Goal: Task Accomplishment & Management: Complete application form

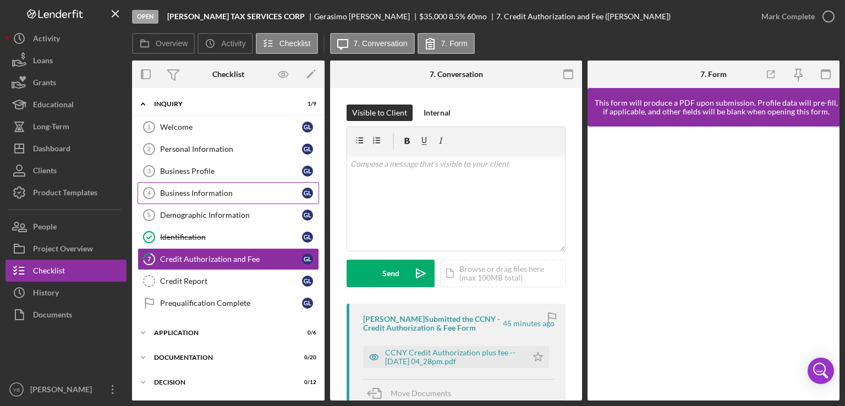
scroll to position [13, 0]
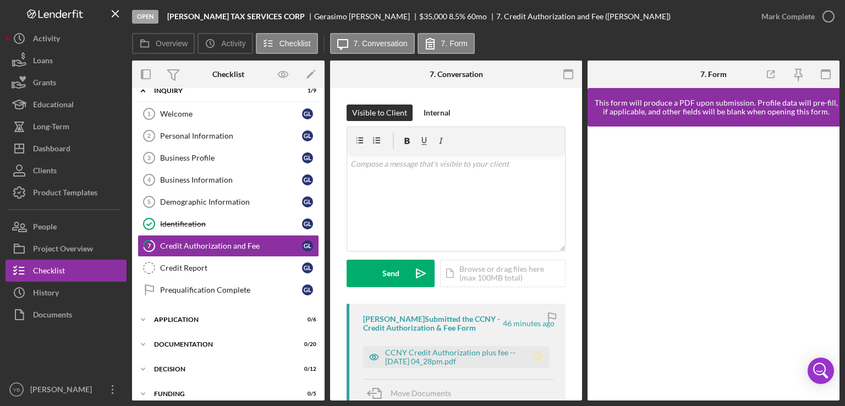
click at [536, 355] on icon "Icon/Star" at bounding box center [538, 357] width 22 height 22
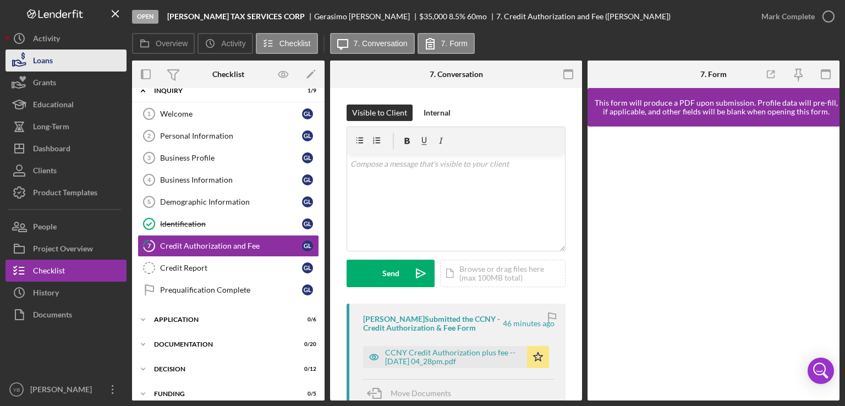
click at [44, 60] on div "Loans" at bounding box center [43, 61] width 20 height 25
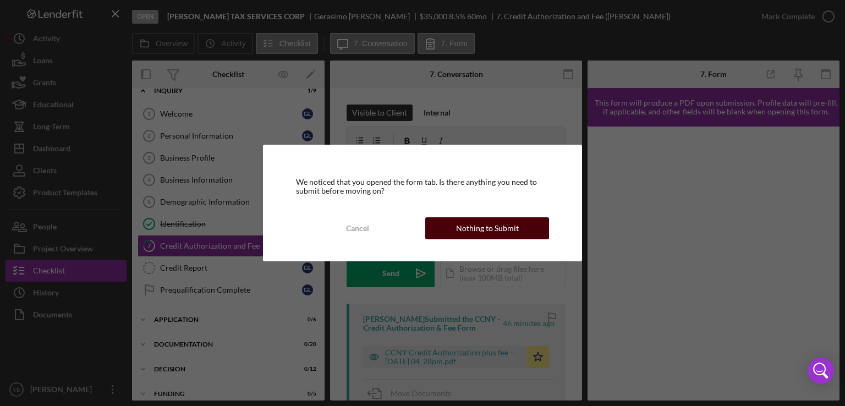
click at [470, 220] on div "Nothing to Submit" at bounding box center [487, 228] width 63 height 22
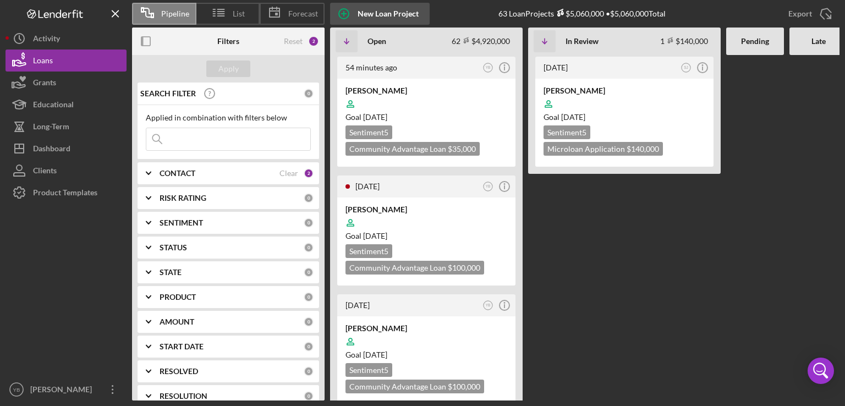
click at [387, 23] on div "New Loan Project" at bounding box center [387, 14] width 61 height 22
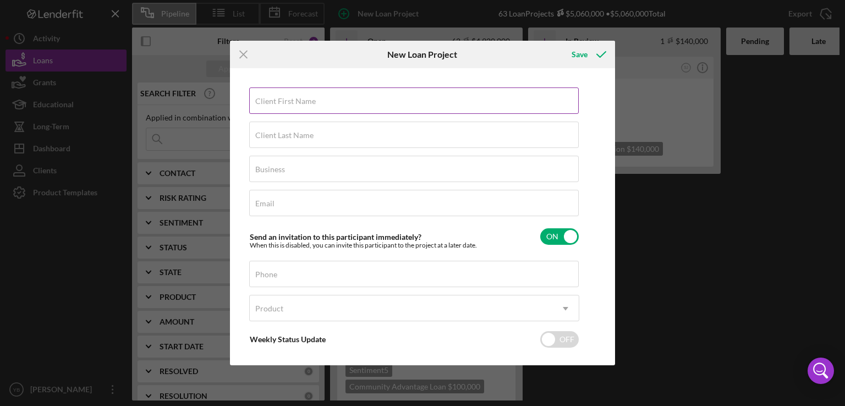
click at [264, 101] on label "Client First Name" at bounding box center [285, 101] width 60 height 9
click at [264, 101] on input "Client First Name" at bounding box center [413, 100] width 329 height 26
paste input "[PERSON_NAME]"
type input "[PERSON_NAME]"
click at [261, 135] on label "Client Last Name" at bounding box center [284, 135] width 58 height 9
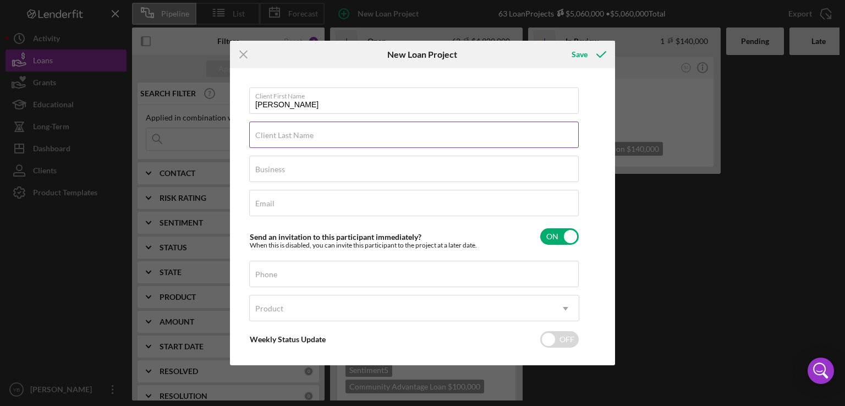
click at [261, 135] on input "Client Last Name" at bounding box center [413, 135] width 329 height 26
paste input "[PERSON_NAME]"
type input "[PERSON_NAME]"
drag, startPoint x: 295, startPoint y: 105, endPoint x: 345, endPoint y: 101, distance: 50.2
click at [345, 101] on input "[PERSON_NAME]" at bounding box center [413, 100] width 329 height 26
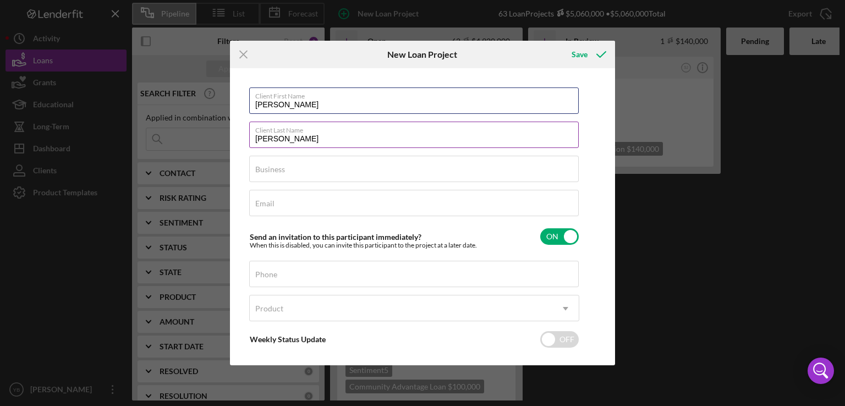
type input "[PERSON_NAME]"
click at [295, 135] on input "[PERSON_NAME]" at bounding box center [413, 135] width 329 height 26
type input "[PERSON_NAME]"
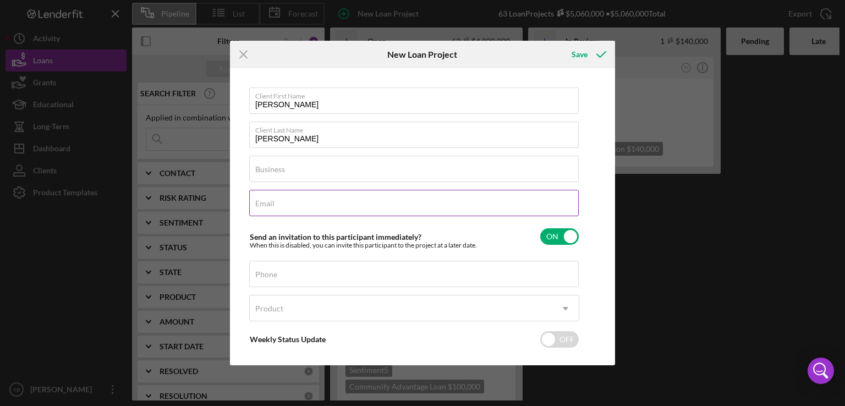
click at [262, 201] on label "Email" at bounding box center [264, 203] width 19 height 9
click at [262, 201] on input "Email" at bounding box center [413, 203] width 329 height 26
paste input "[EMAIL_ADDRESS][DOMAIN_NAME]"
type input "[EMAIL_ADDRESS][DOMAIN_NAME]"
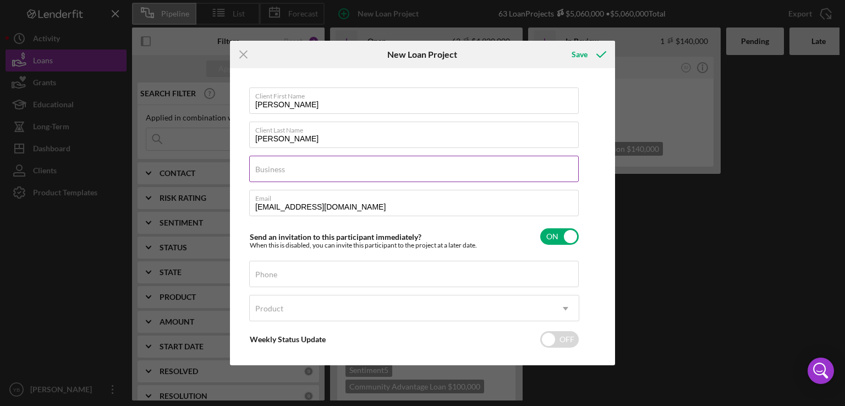
click at [267, 166] on label "Business" at bounding box center [270, 169] width 30 height 9
click at [267, 166] on input "Business" at bounding box center [413, 169] width 329 height 26
paste input "EZE LOADAS LLC"
type input "EZE LOADAS LLC"
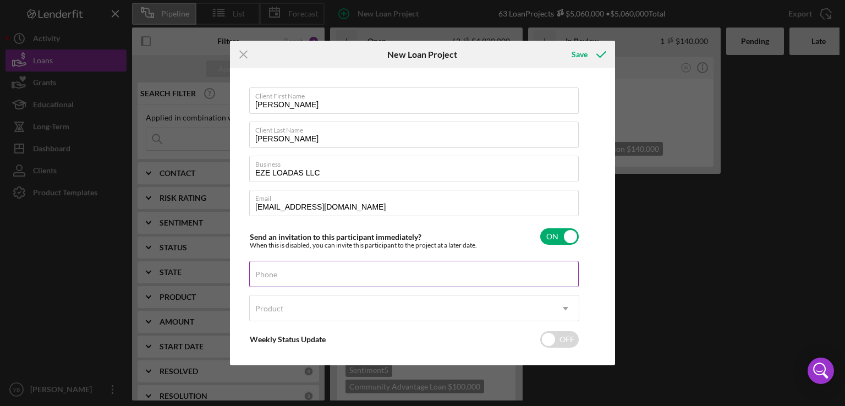
click at [283, 273] on input "Phone" at bounding box center [413, 274] width 329 height 26
paste input "[PHONE_NUMBER]"
type input "[PHONE_NUMBER]"
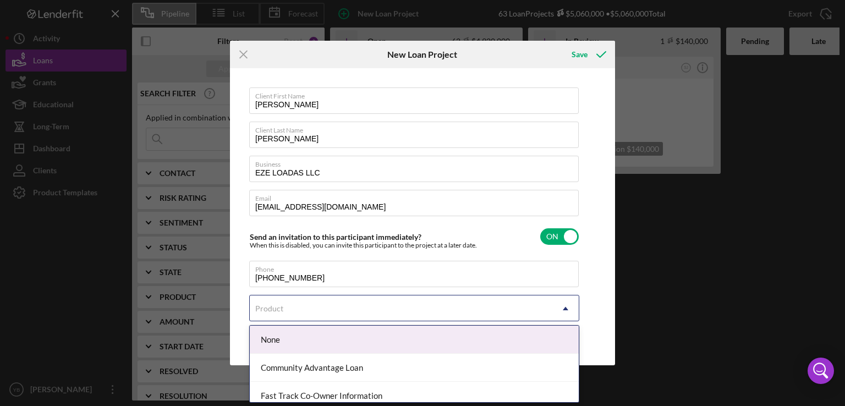
click at [266, 308] on div "Product" at bounding box center [269, 308] width 28 height 9
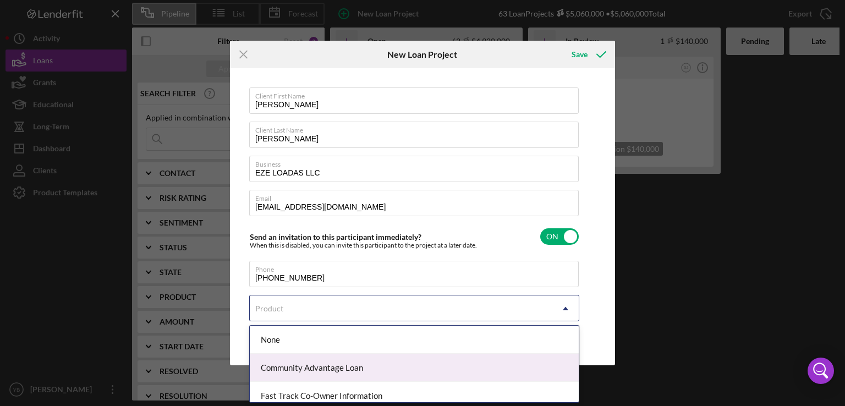
click at [297, 367] on div "Community Advantage Loan" at bounding box center [414, 368] width 329 height 28
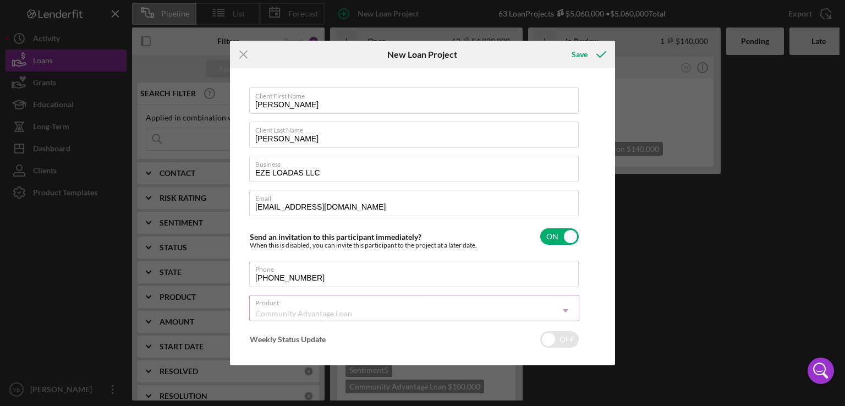
checkbox input "true"
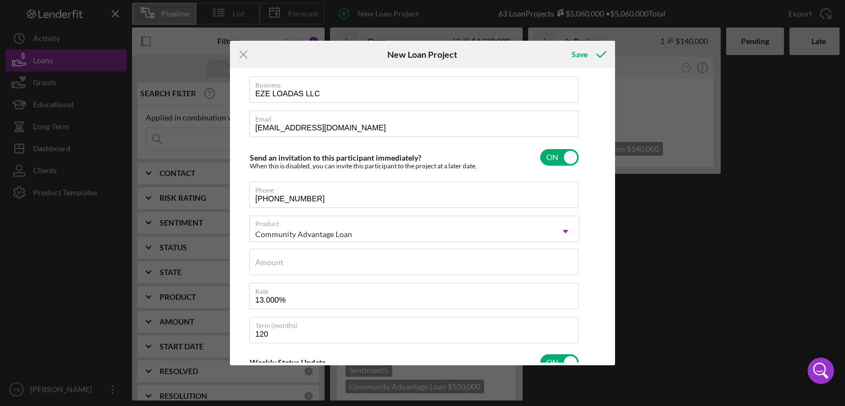
scroll to position [85, 0]
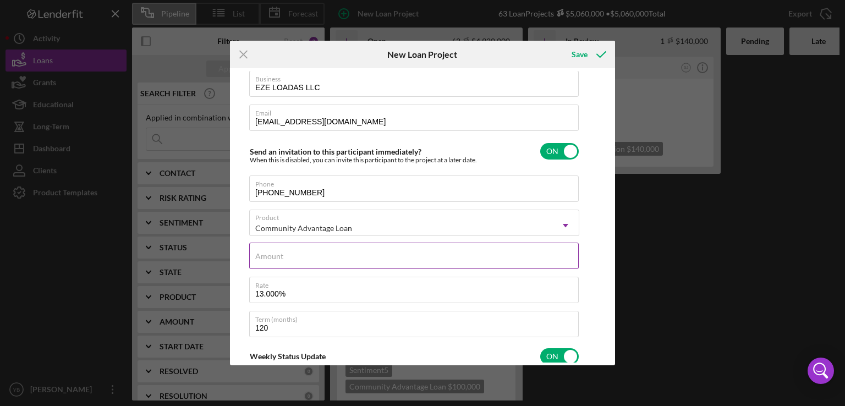
click at [288, 254] on div "Amount" at bounding box center [414, 255] width 330 height 27
type input "$1"
type textarea "Here's a snapshot of information that has been fully approved, as well as the i…"
type input "$15"
type textarea "Here's a snapshot of information that has been fully approved, as well as the i…"
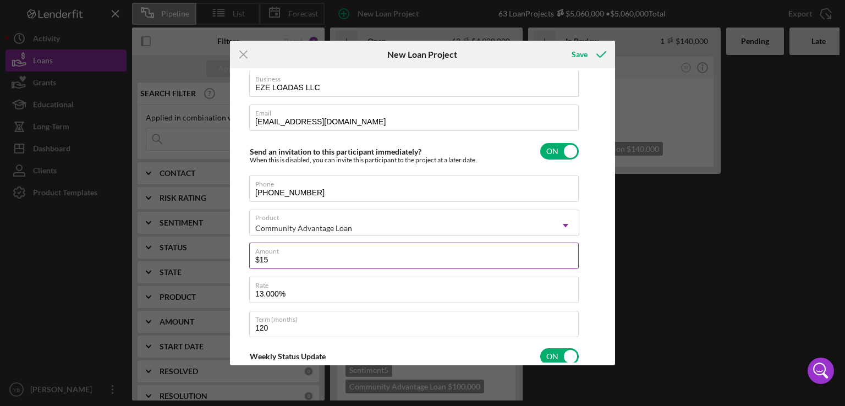
type input "$150"
type textarea "Here's a snapshot of information that has been fully approved, as well as the i…"
type input "$150,000"
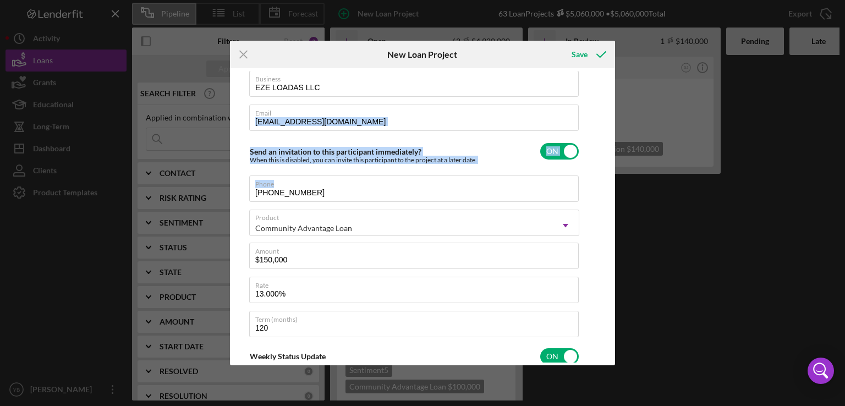
drag, startPoint x: 613, startPoint y: 178, endPoint x: 610, endPoint y: 129, distance: 48.5
click at [610, 129] on div "Client First Name [PERSON_NAME] Client Last Name [PERSON_NAME] Business EZE LOA…" at bounding box center [422, 216] width 385 height 297
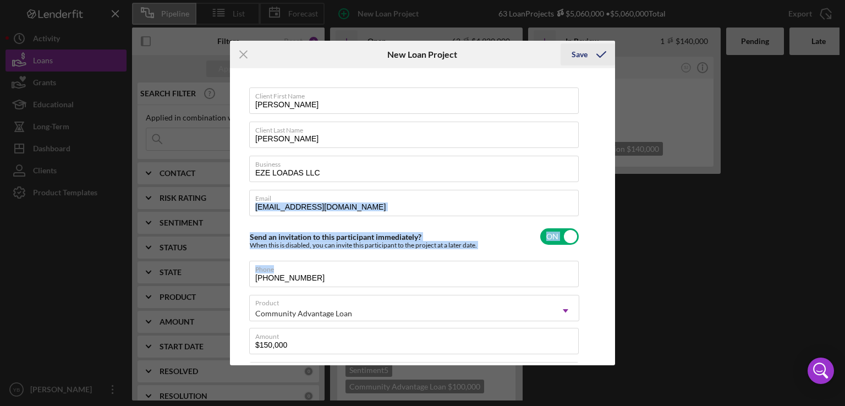
click at [585, 48] on div "Save" at bounding box center [579, 54] width 16 height 22
type textarea "Here's a snapshot of information that has been fully approved, as well as the i…"
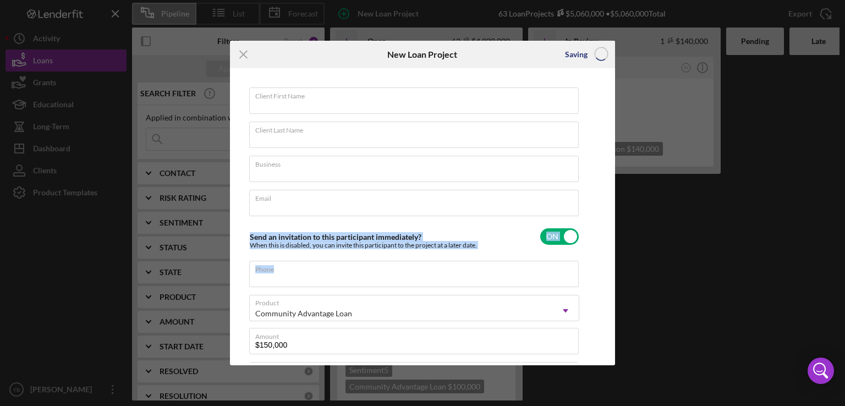
checkbox input "false"
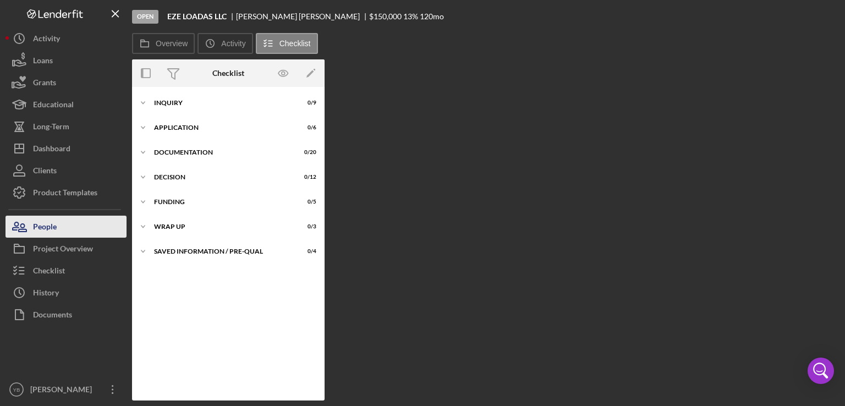
click at [64, 230] on button "People" at bounding box center [65, 227] width 121 height 22
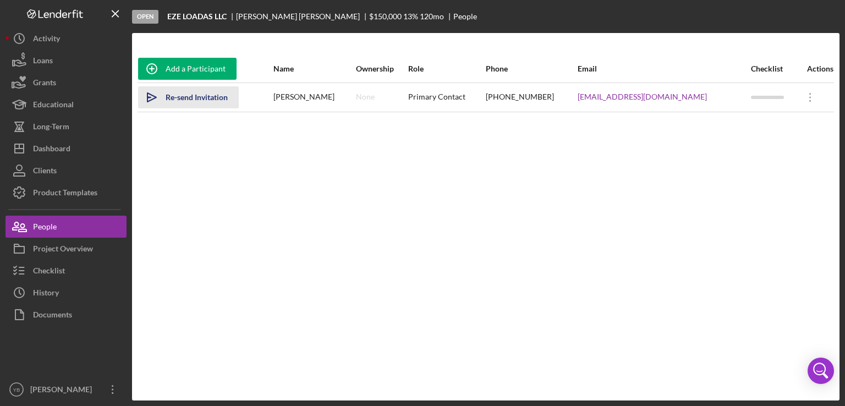
click at [213, 95] on div "Re-send Invitation" at bounding box center [197, 97] width 62 height 22
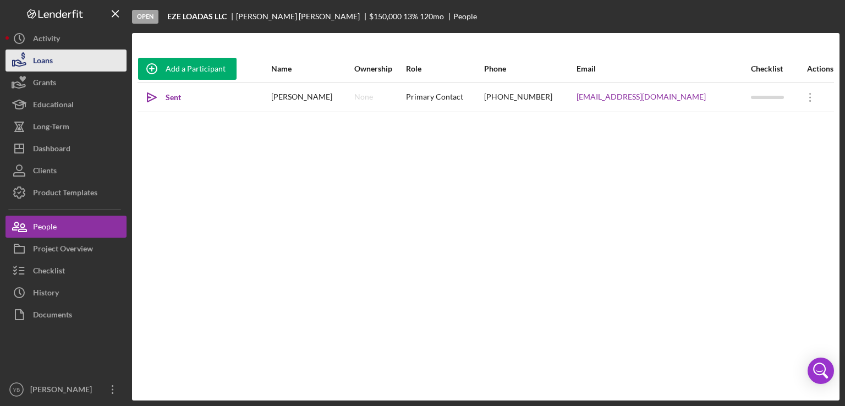
click at [56, 62] on button "Loans" at bounding box center [65, 60] width 121 height 22
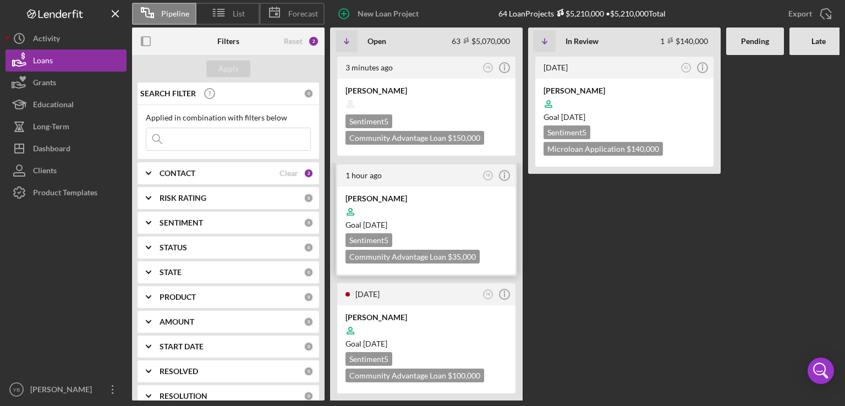
click at [428, 216] on div at bounding box center [426, 211] width 162 height 21
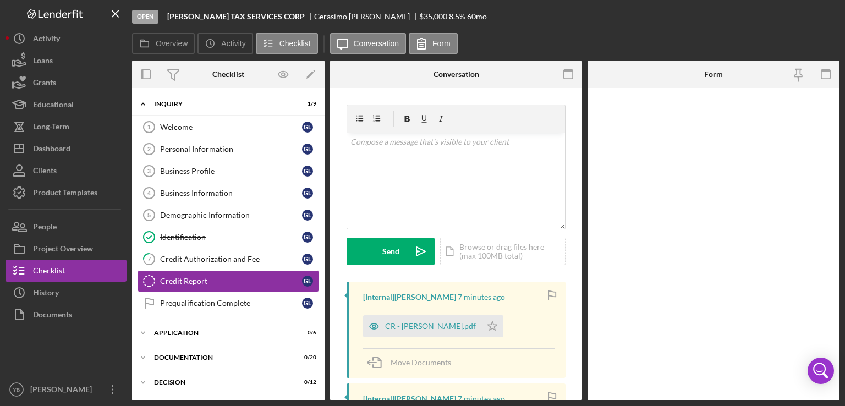
scroll to position [35, 0]
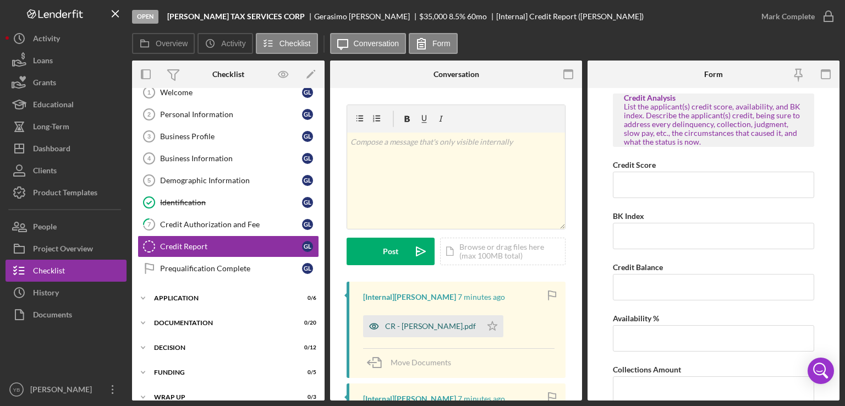
click at [412, 326] on div "CR - [PERSON_NAME].pdf" at bounding box center [430, 326] width 91 height 9
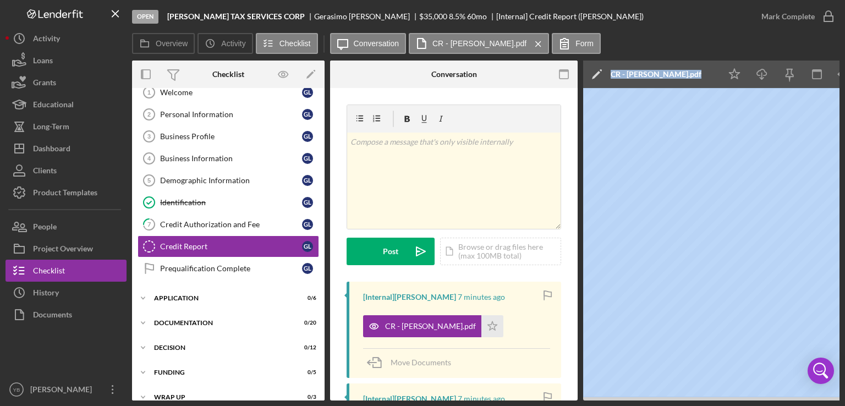
drag, startPoint x: 569, startPoint y: 401, endPoint x: 612, endPoint y: 398, distance: 43.1
click at [612, 398] on div "Open [PERSON_NAME] TAX SERVICES CORP [PERSON_NAME] $35,000 $35,000 8.5 % 60 mo …" at bounding box center [422, 203] width 845 height 406
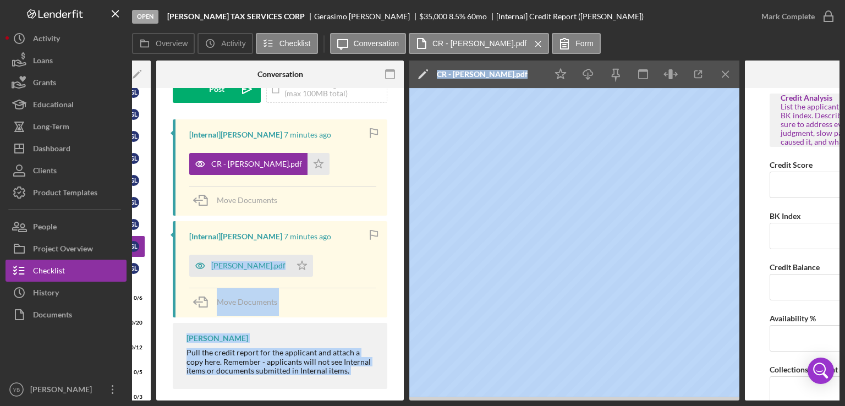
scroll to position [163, 0]
click at [339, 305] on div "Move Documents" at bounding box center [282, 302] width 187 height 30
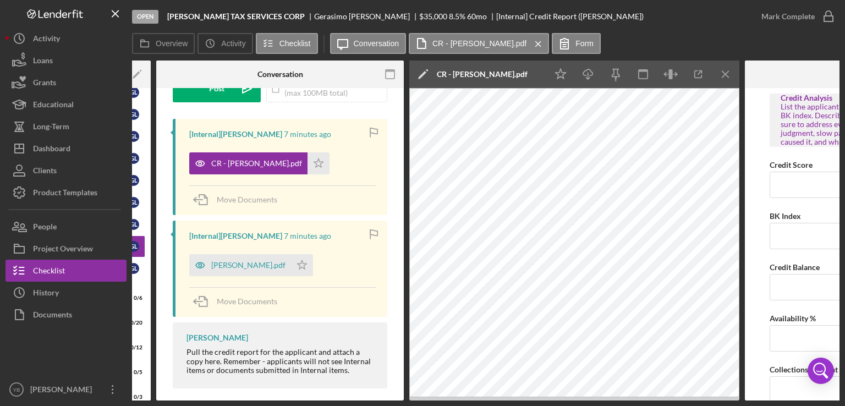
drag, startPoint x: 404, startPoint y: 272, endPoint x: 400, endPoint y: 213, distance: 59.5
click at [400, 213] on div "Overview Internal Workflow Stage Open Icon/Dropdown Arrow Archive (can unarchiv…" at bounding box center [485, 230] width 707 height 340
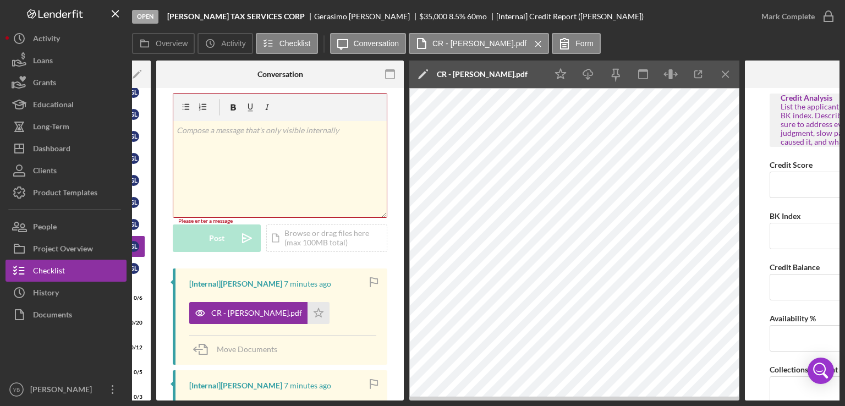
scroll to position [0, 0]
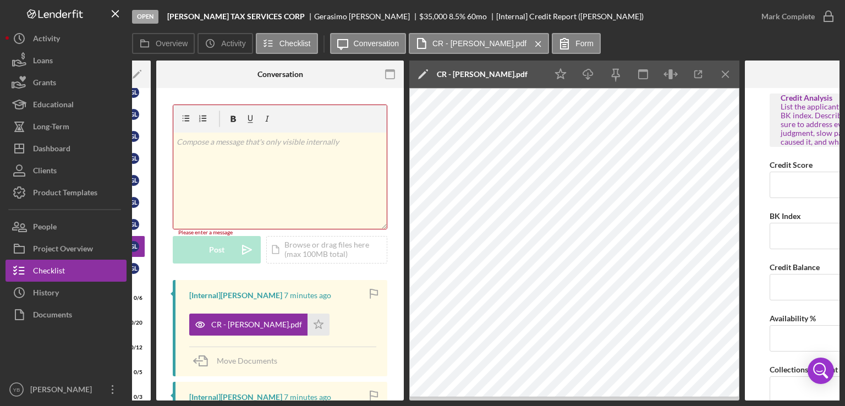
click at [339, 274] on div "v Color teal Color pink Remove color Add row above Add row below Add column bef…" at bounding box center [280, 191] width 214 height 175
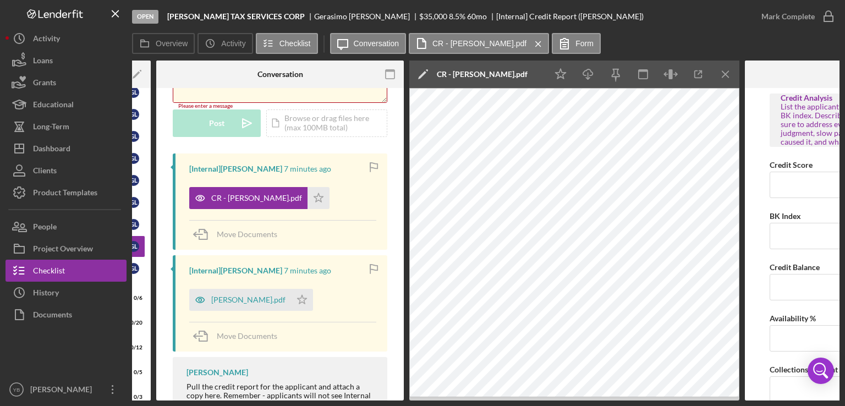
scroll to position [104, 0]
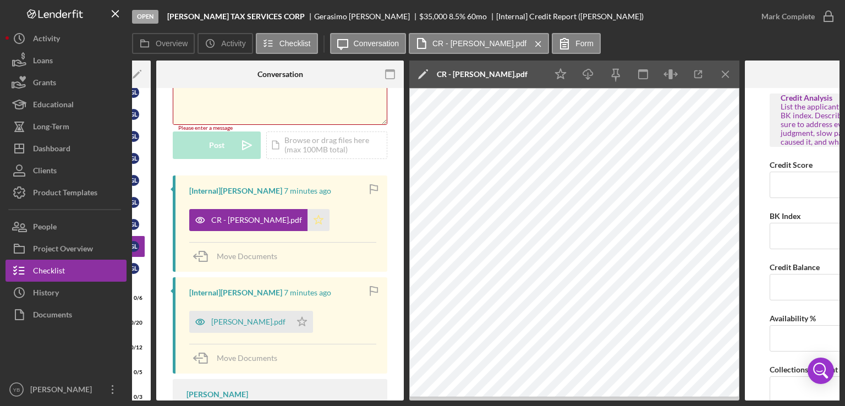
click at [310, 218] on icon "Icon/Star" at bounding box center [318, 220] width 22 height 22
click at [791, 20] on div "Mark Complete" at bounding box center [787, 16] width 53 height 22
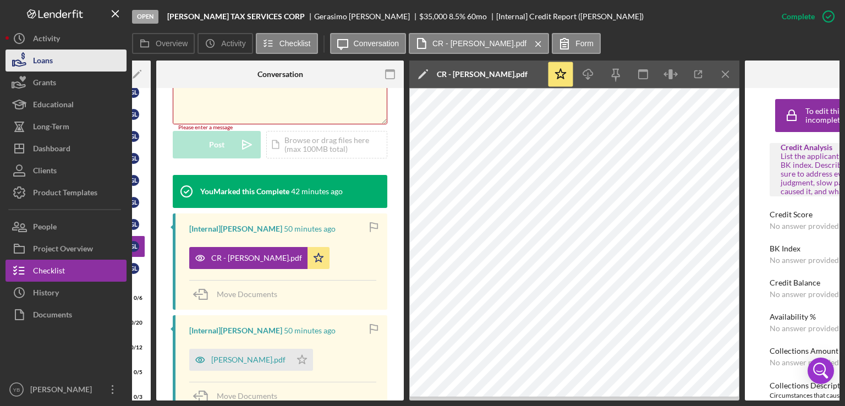
click at [54, 66] on button "Loans" at bounding box center [65, 60] width 121 height 22
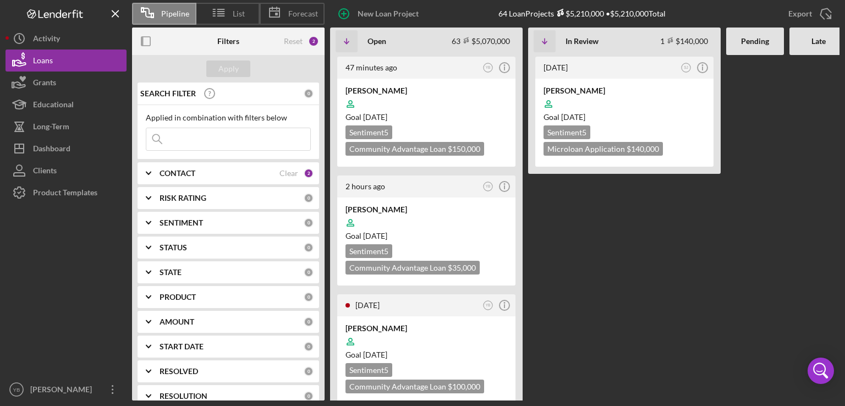
click at [714, 306] on Review "[DATE] SJ Icon/Info [PERSON_NAME] Goal [DATE] Sentiment 5 Microloan Application…" at bounding box center [624, 227] width 192 height 345
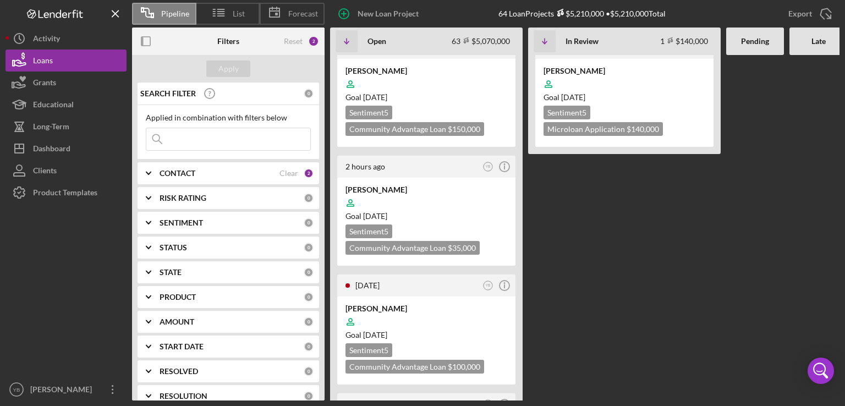
scroll to position [22, 0]
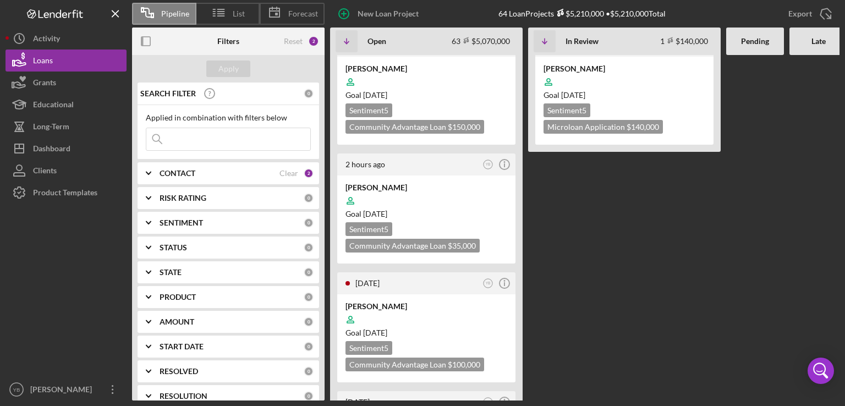
click at [195, 134] on input at bounding box center [228, 139] width 164 height 22
click at [224, 67] on div "Apply" at bounding box center [228, 68] width 20 height 16
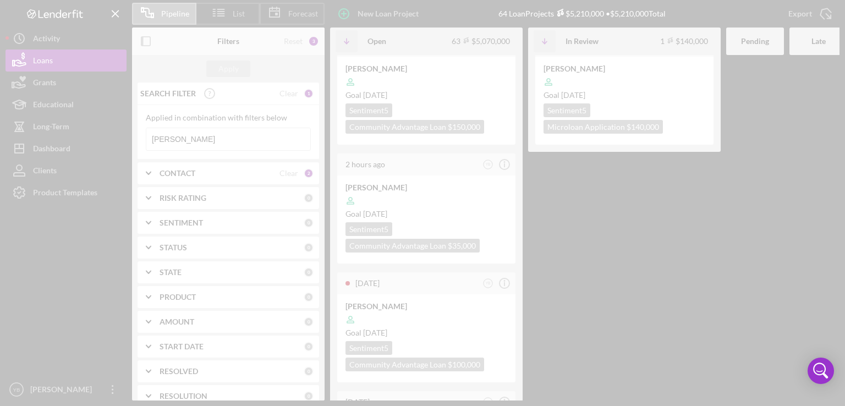
scroll to position [0, 0]
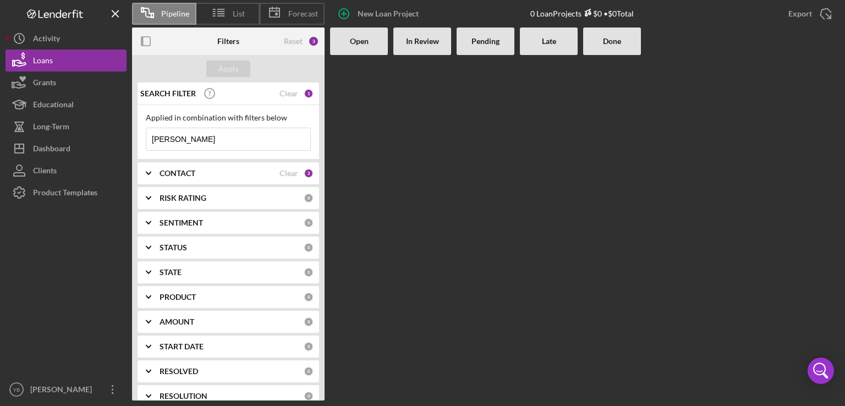
click at [223, 138] on input "[PERSON_NAME]" at bounding box center [228, 139] width 164 height 22
type input "r"
paste input "[PERSON_NAME]"
type input "[PERSON_NAME]"
click at [228, 69] on div "Apply" at bounding box center [228, 68] width 20 height 16
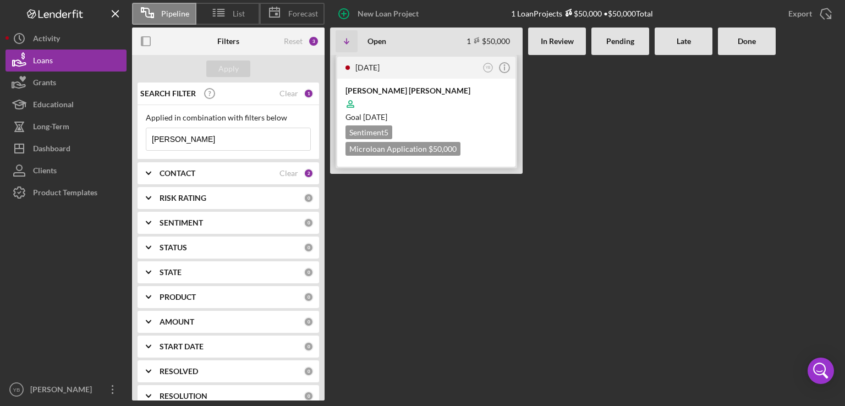
click at [410, 102] on div at bounding box center [426, 103] width 162 height 21
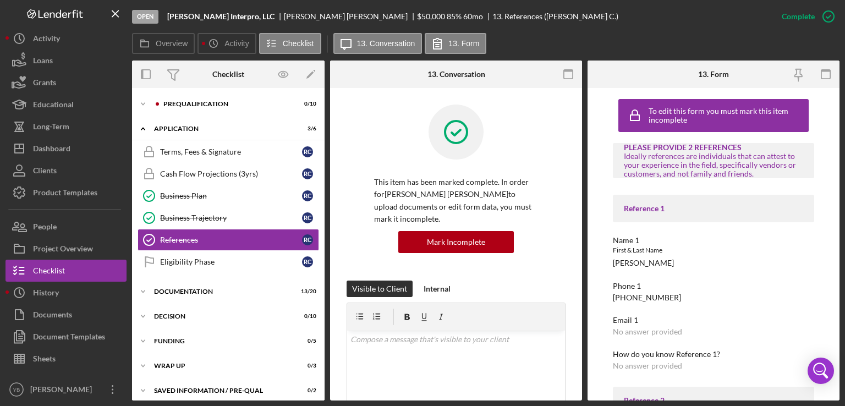
scroll to position [5, 0]
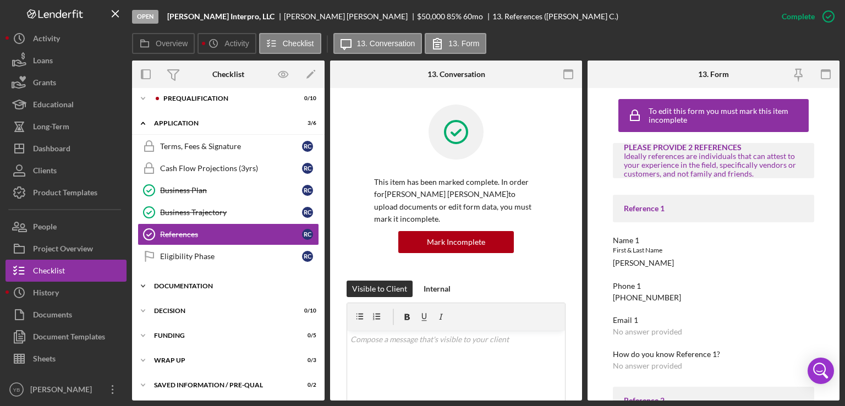
click at [198, 291] on div "Icon/Expander Documentation 13 / 20" at bounding box center [228, 286] width 192 height 22
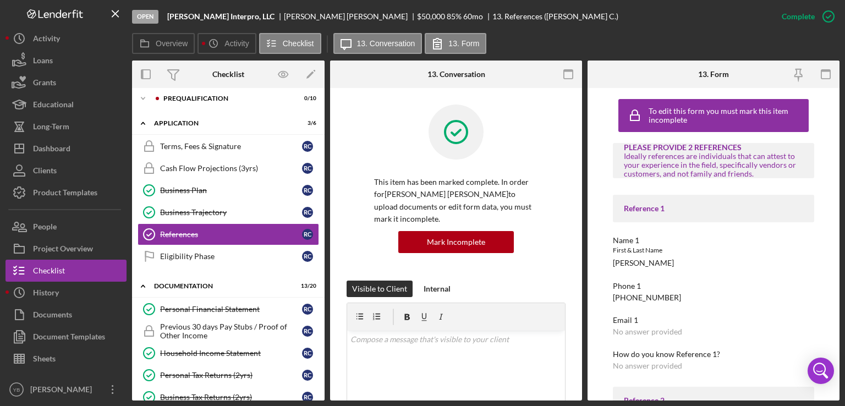
drag, startPoint x: 324, startPoint y: 206, endPoint x: 320, endPoint y: 211, distance: 6.6
click at [320, 211] on div "Overview Internal Workflow Stage Open Icon/Dropdown Arrow Archive (can unarchiv…" at bounding box center [485, 230] width 707 height 340
click at [322, 213] on div "Icon/Expander Prequalification 0 / 10 Icon/Expander Application 3 / 6 Terms, Fe…" at bounding box center [228, 244] width 192 height 312
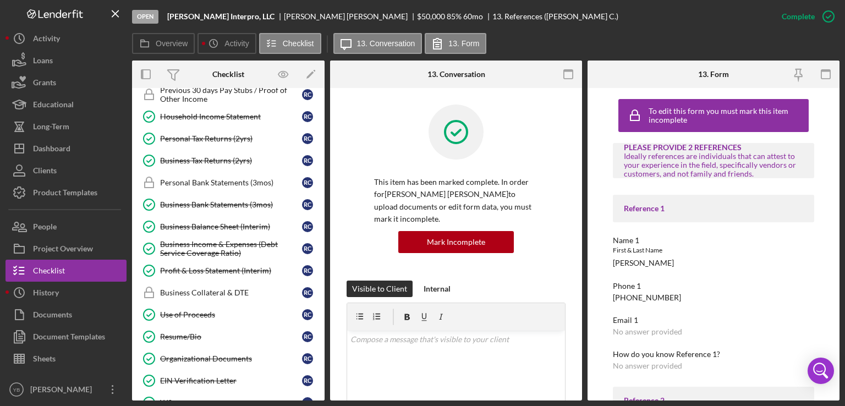
scroll to position [229, 0]
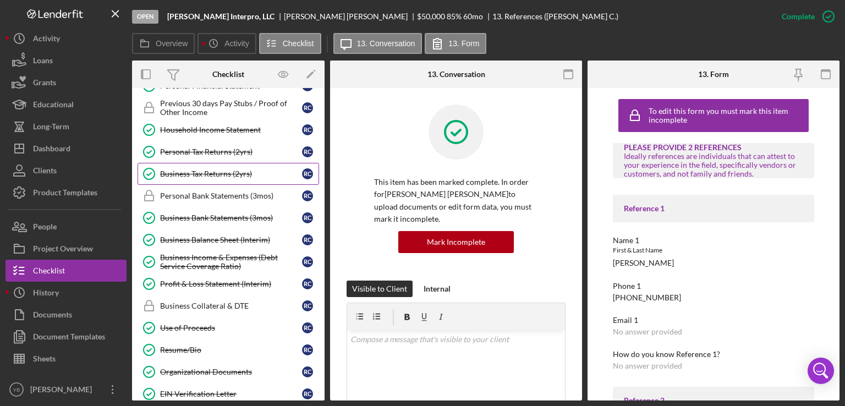
click at [223, 170] on div "Business Tax Returns (2yrs)" at bounding box center [231, 173] width 142 height 9
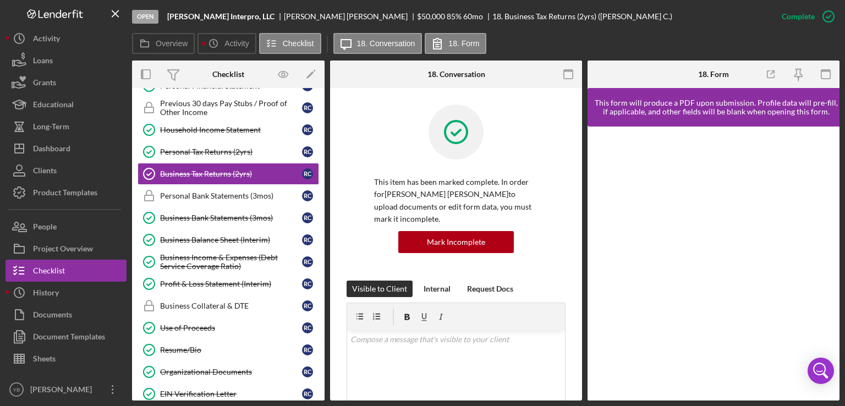
click at [579, 212] on div "Business Tax Returns (2yrs) Business Tax Returns (2yrs) This item has been mark…" at bounding box center [456, 244] width 252 height 312
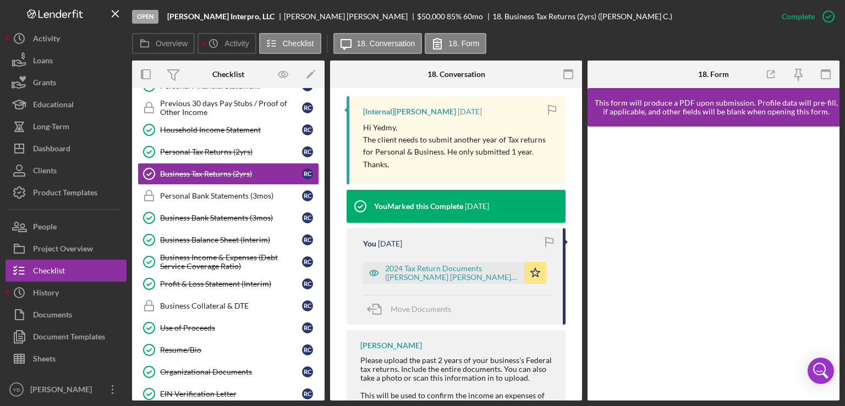
scroll to position [387, 0]
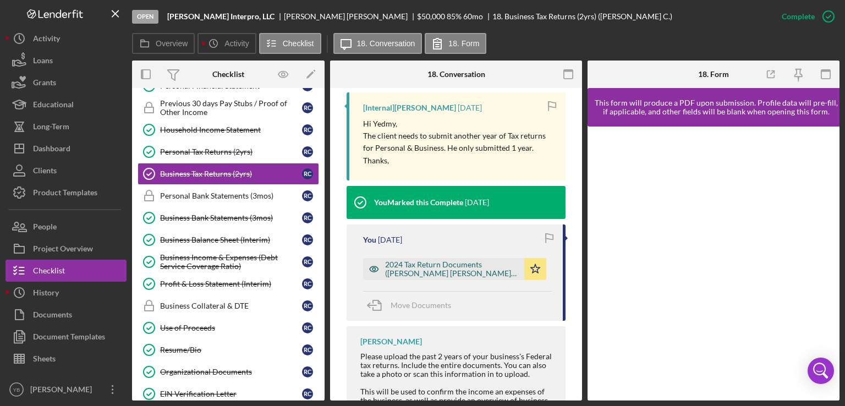
click at [410, 269] on div "2024 Tax Return Documents ([PERSON_NAME] [PERSON_NAME] A) (2).pdf" at bounding box center [452, 269] width 134 height 18
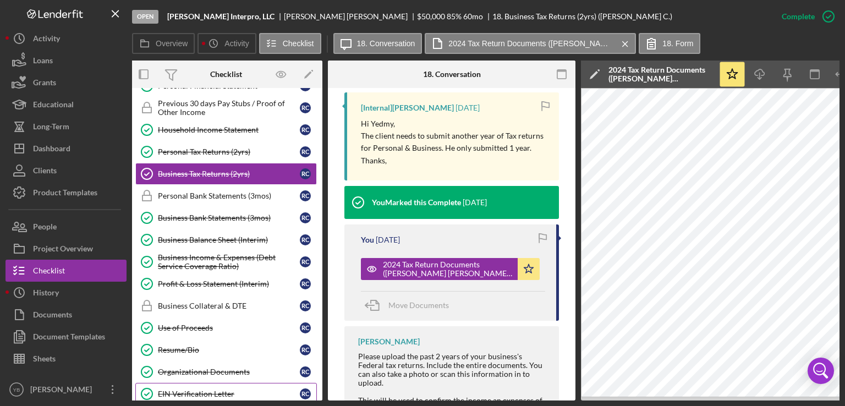
scroll to position [0, 1]
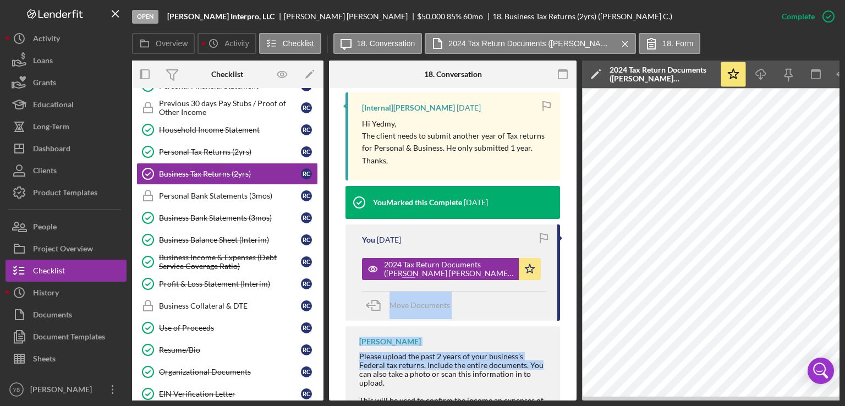
drag, startPoint x: 576, startPoint y: 275, endPoint x: 576, endPoint y: 363, distance: 88.0
click at [576, 363] on div "Overview Internal Workflow Stage Open Icon/Dropdown Arrow Archive (can unarchiv…" at bounding box center [485, 230] width 707 height 340
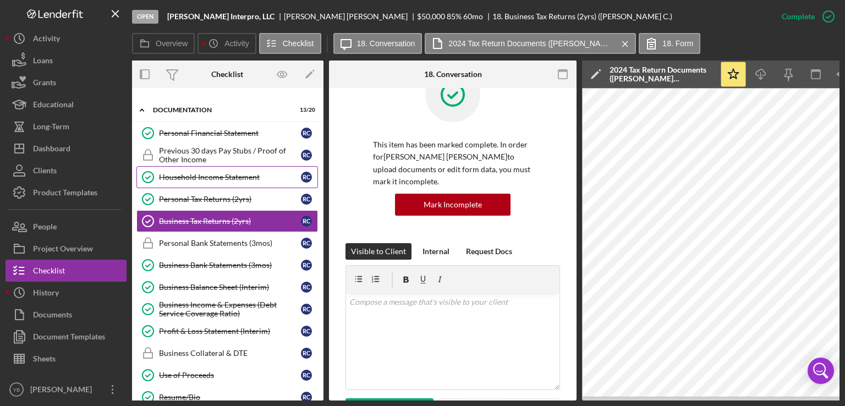
scroll to position [183, 0]
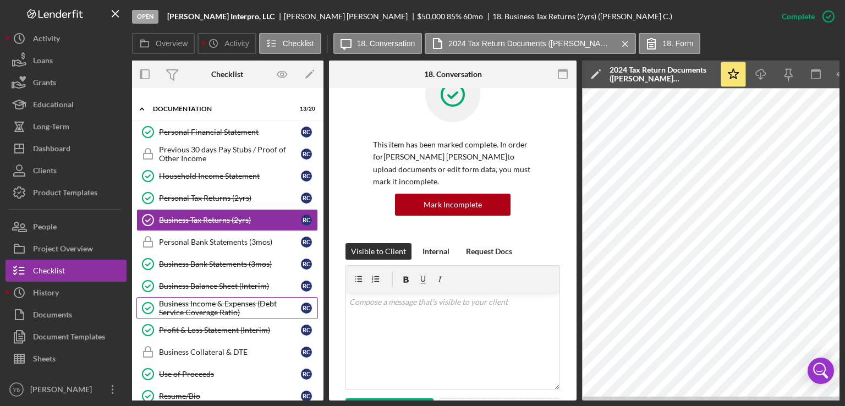
click at [207, 302] on div "Business Income & Expenses (Debt Service Coverage Ratio)" at bounding box center [230, 308] width 142 height 18
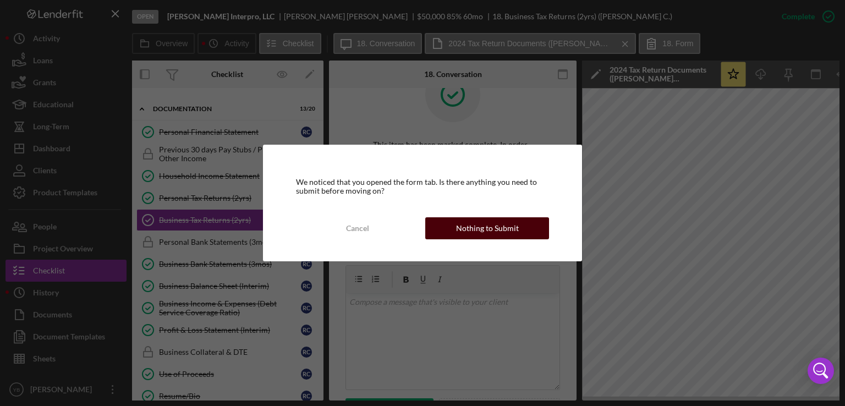
click at [451, 228] on button "Nothing to Submit" at bounding box center [487, 228] width 124 height 22
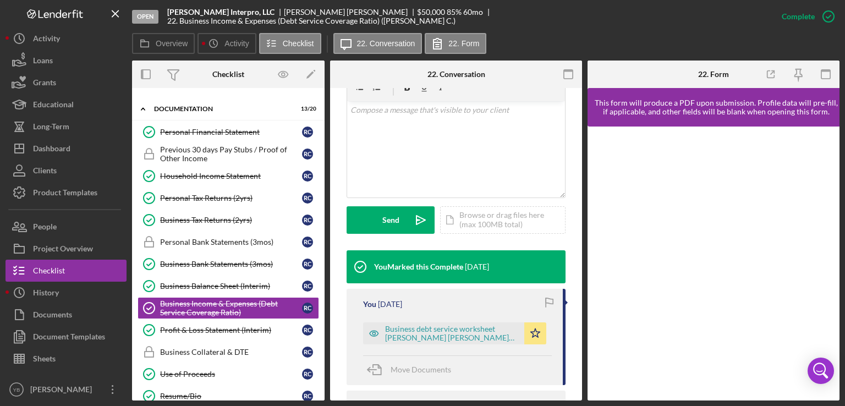
scroll to position [235, 0]
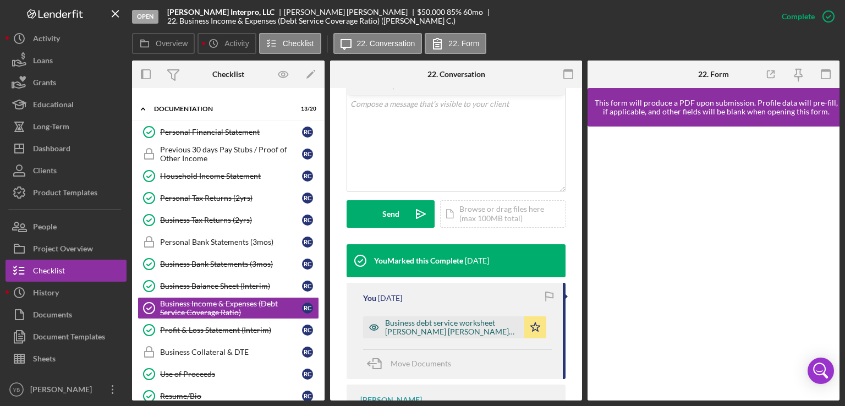
click at [458, 330] on div "Business debt service worksheet [PERSON_NAME] [PERSON_NAME] 1.xlsx" at bounding box center [452, 327] width 134 height 18
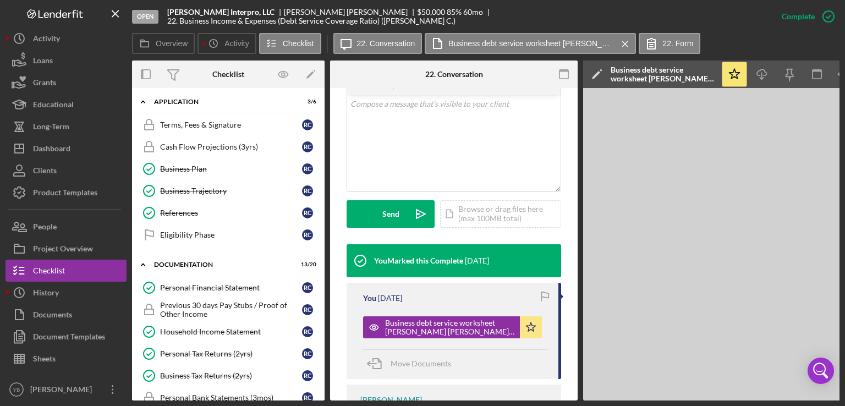
scroll to position [0, 0]
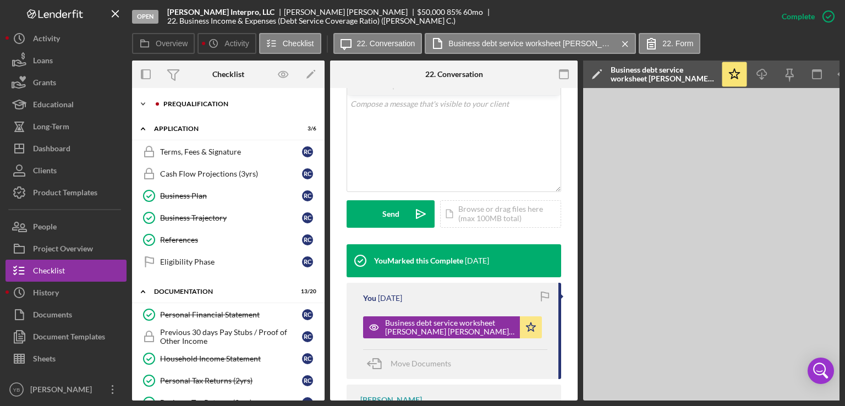
click at [179, 106] on div "Prequalification" at bounding box center [236, 104] width 147 height 7
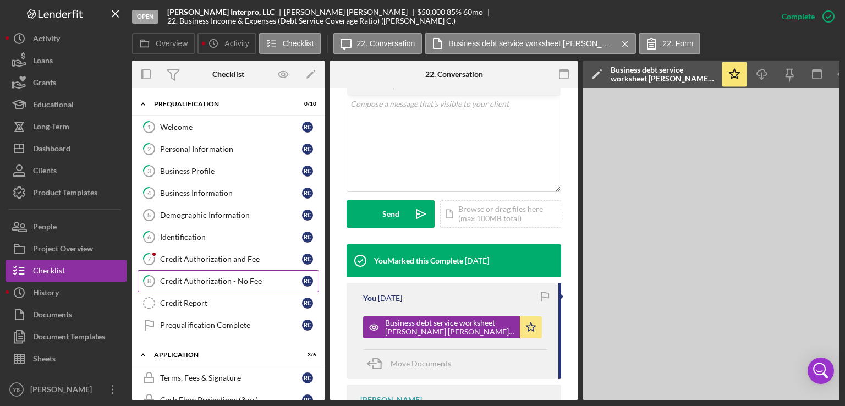
click at [189, 280] on div "Credit Authorization - No Fee" at bounding box center [231, 281] width 142 height 9
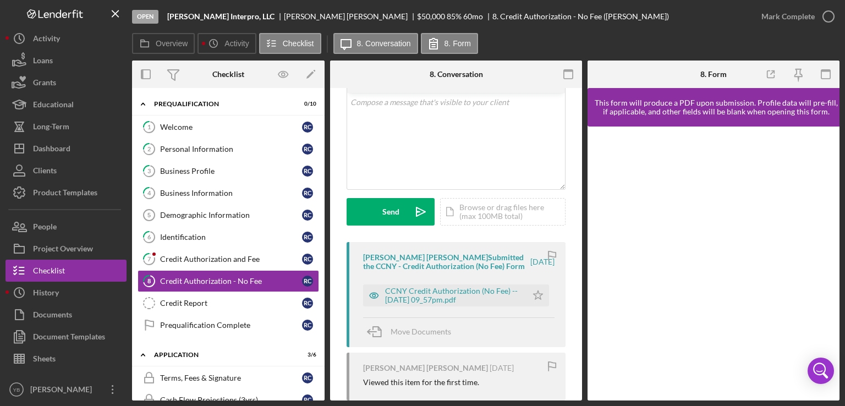
scroll to position [63, 0]
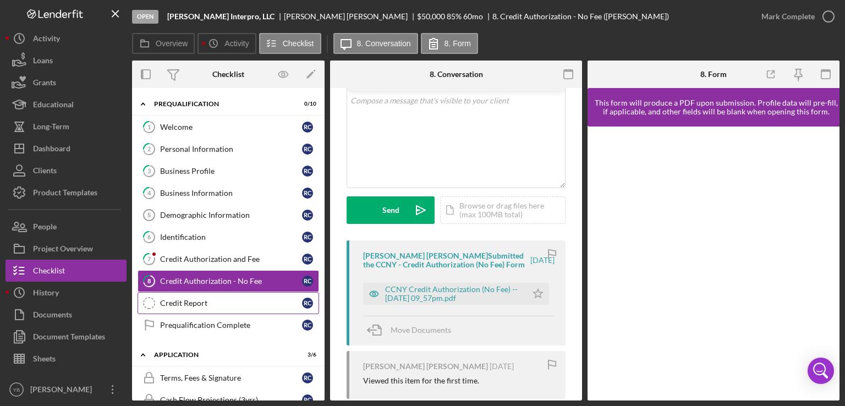
click at [185, 299] on div "Credit Report" at bounding box center [231, 303] width 142 height 9
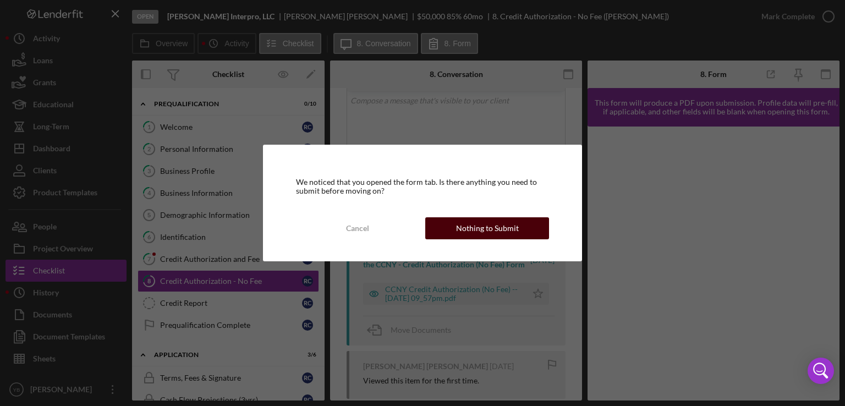
click at [475, 233] on div "Nothing to Submit" at bounding box center [487, 228] width 63 height 22
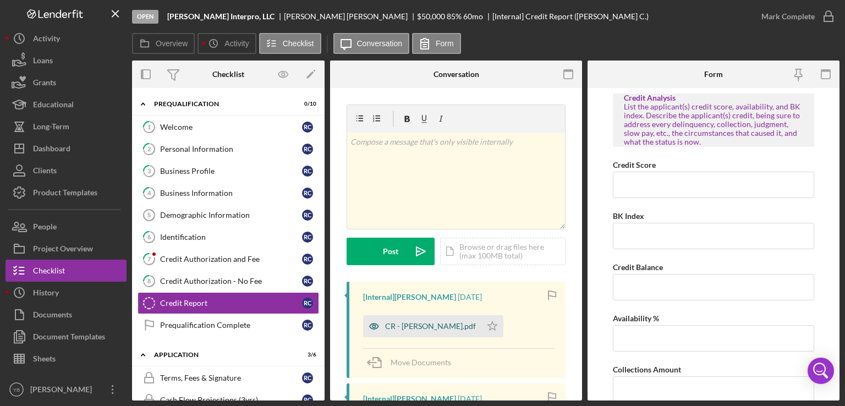
click at [407, 330] on div "CR - [PERSON_NAME].pdf" at bounding box center [422, 326] width 118 height 22
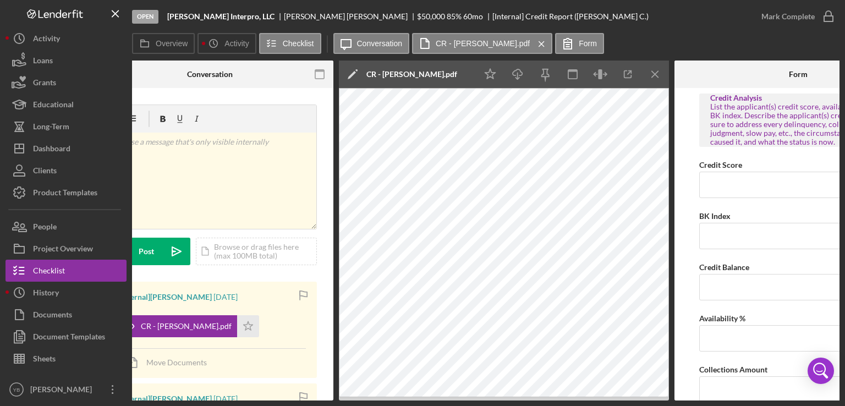
scroll to position [0, 246]
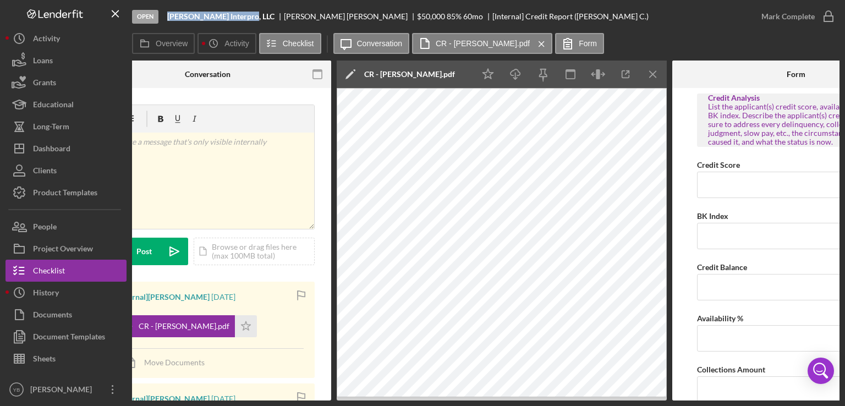
drag, startPoint x: 169, startPoint y: 15, endPoint x: 235, endPoint y: 21, distance: 66.8
click at [235, 21] on div "Open [PERSON_NAME] Interpro, LLC [PERSON_NAME] [PERSON_NAME] $50,000 $50,000 85…" at bounding box center [441, 16] width 618 height 33
copy b "[PERSON_NAME] Interpro, LLC"
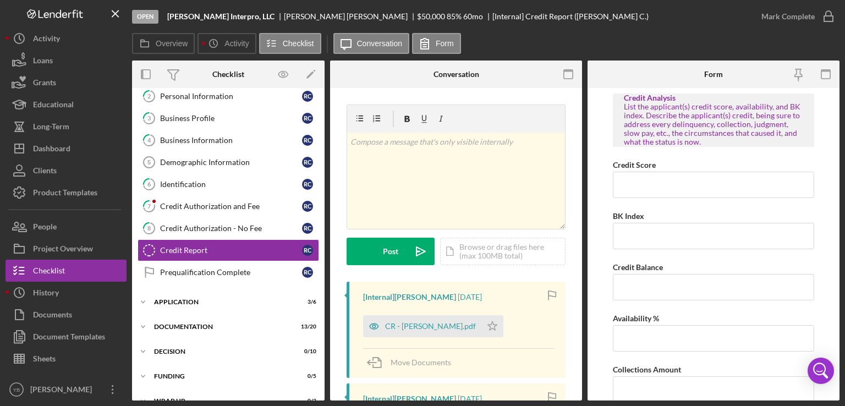
scroll to position [57, 0]
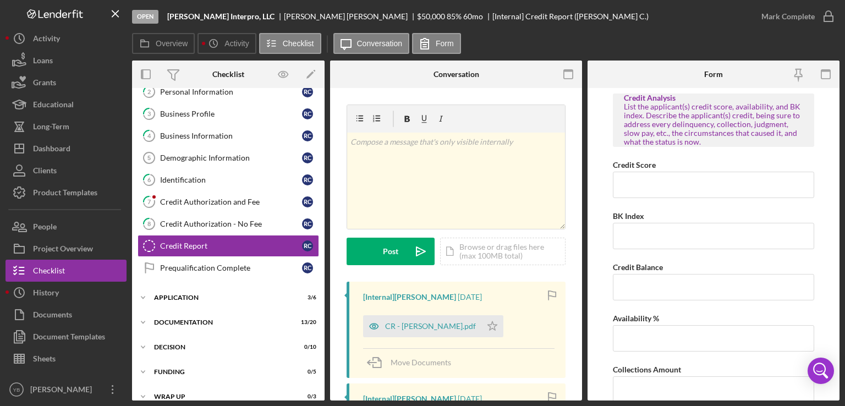
drag, startPoint x: 582, startPoint y: 245, endPoint x: 578, endPoint y: 233, distance: 13.1
click at [578, 233] on div "Overview Internal Workflow Stage Open Icon/Dropdown Arrow Archive (can unarchiv…" at bounding box center [485, 230] width 707 height 340
click at [29, 64] on icon "button" at bounding box center [18, 60] width 27 height 27
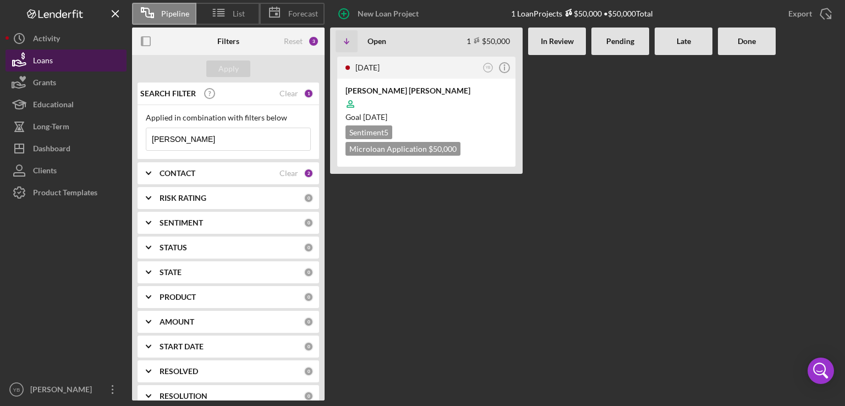
click at [63, 64] on button "Loans" at bounding box center [65, 60] width 121 height 22
drag, startPoint x: 221, startPoint y: 146, endPoint x: 137, endPoint y: 139, distance: 84.4
click at [137, 139] on div "Applied in combination with filters below [PERSON_NAME] Icon/Menu Close" at bounding box center [227, 132] width 181 height 54
click at [70, 67] on button "Loans" at bounding box center [65, 60] width 121 height 22
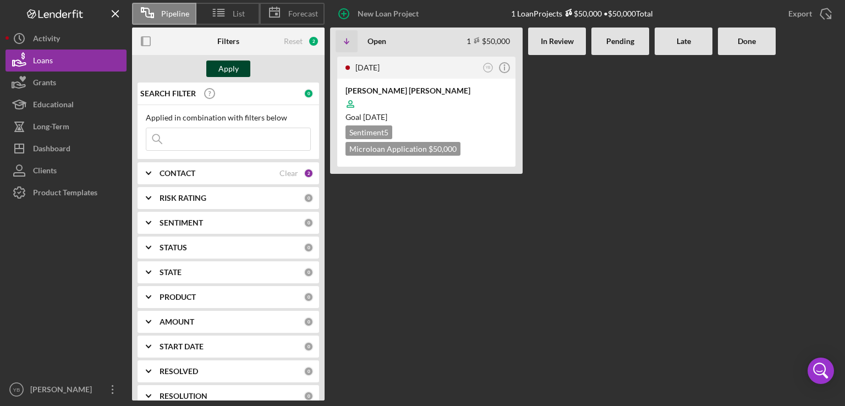
click at [242, 73] on button "Apply" at bounding box center [228, 68] width 44 height 16
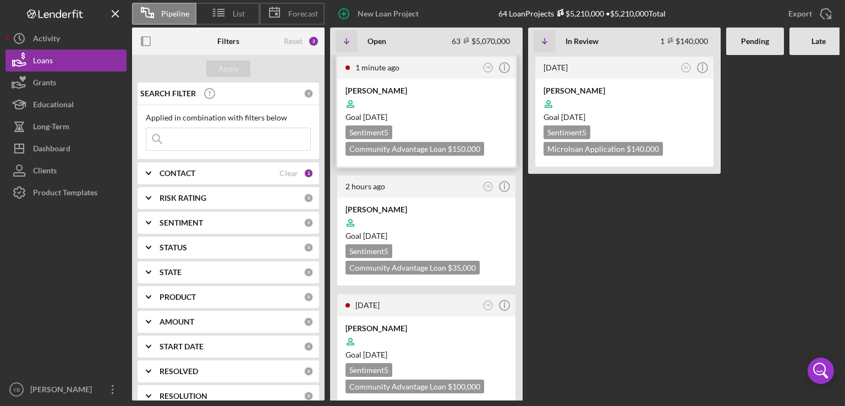
click at [442, 113] on div "Goal 2 months from now" at bounding box center [426, 117] width 162 height 11
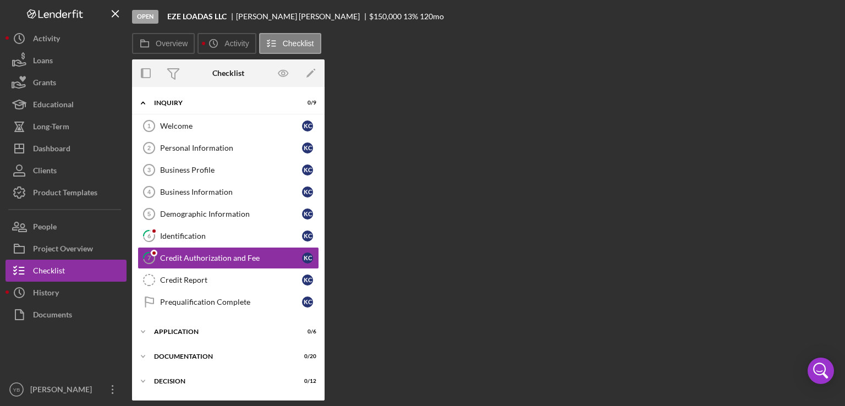
scroll to position [13, 0]
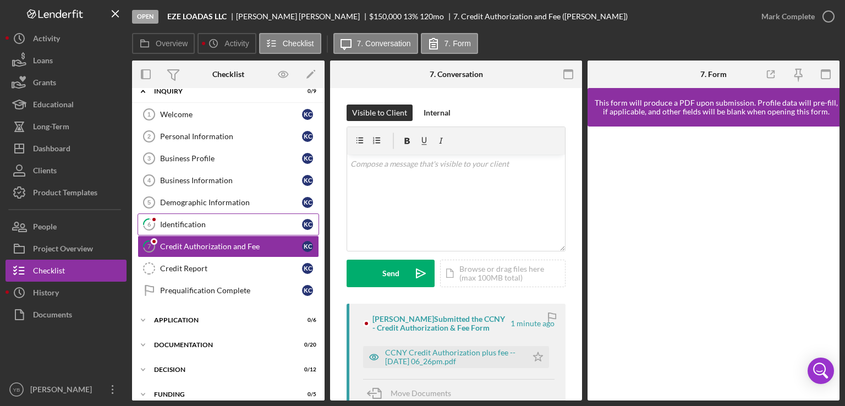
click at [200, 227] on div "Identification" at bounding box center [231, 224] width 142 height 9
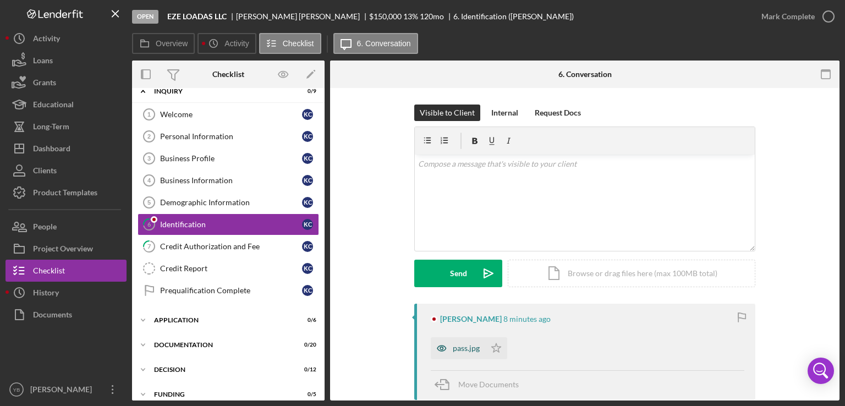
click at [460, 344] on div "pass.jpg" at bounding box center [466, 348] width 27 height 9
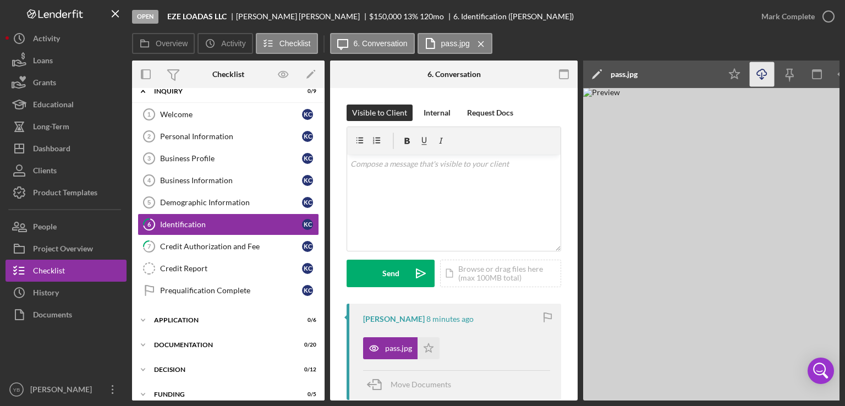
click at [760, 75] on icon "Icon/Download" at bounding box center [761, 74] width 25 height 25
click at [321, 254] on div "Welcome 1 Welcome K C Personal Information 2 Personal Information K C Business …" at bounding box center [228, 204] width 192 height 203
click at [199, 322] on div "Icon/Expander Application 0 / 6" at bounding box center [228, 320] width 192 height 22
drag, startPoint x: 324, startPoint y: 267, endPoint x: 322, endPoint y: 275, distance: 8.5
click at [322, 275] on div "Overview Internal Workflow Stage Open Icon/Dropdown Arrow Archive (can unarchiv…" at bounding box center [485, 230] width 707 height 340
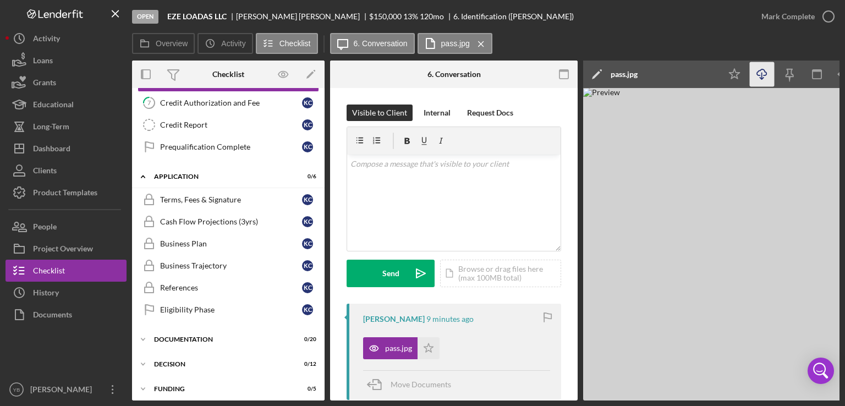
scroll to position [167, 0]
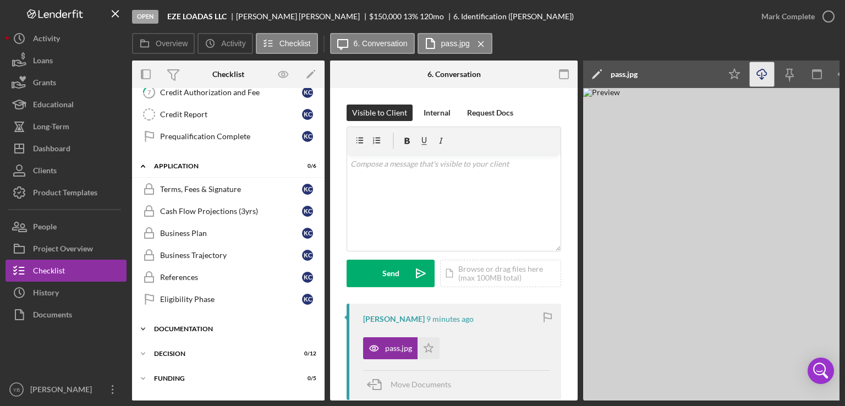
click at [188, 326] on div "Documentation" at bounding box center [232, 329] width 157 height 7
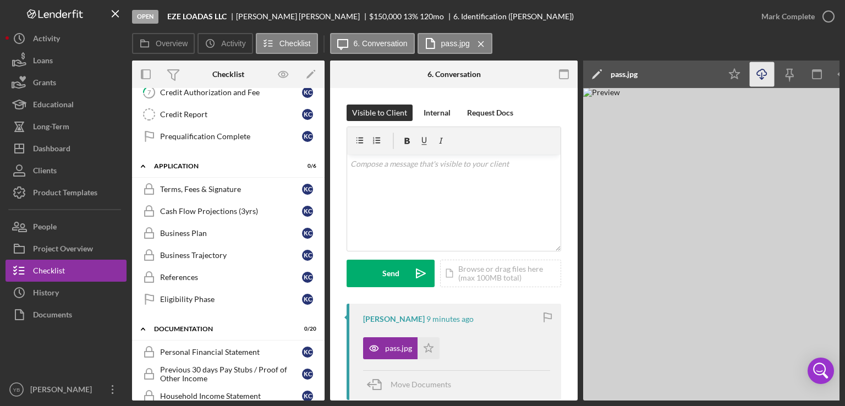
click at [325, 234] on div "Overview Internal Workflow Stage Open Icon/Dropdown Arrow Archive (can unarchiv…" at bounding box center [485, 230] width 707 height 340
click at [322, 233] on div "Overview Internal Workflow Stage Open Icon/Dropdown Arrow Archive (can unarchiv…" at bounding box center [485, 230] width 707 height 340
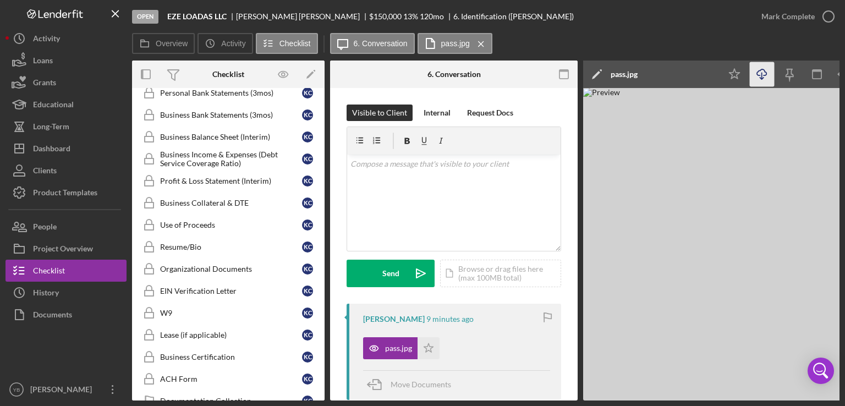
scroll to position [541, 0]
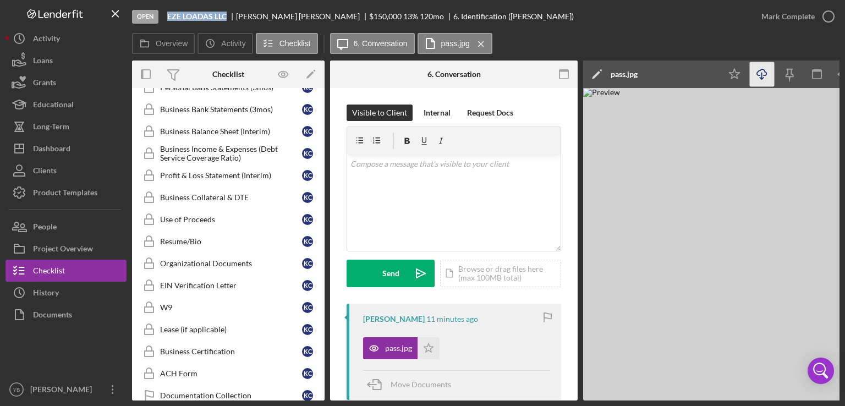
drag, startPoint x: 167, startPoint y: 16, endPoint x: 227, endPoint y: 16, distance: 59.4
click at [227, 16] on div "EZE LOADAS LLC" at bounding box center [201, 16] width 69 height 9
copy b "EZE LOADAS LLC"
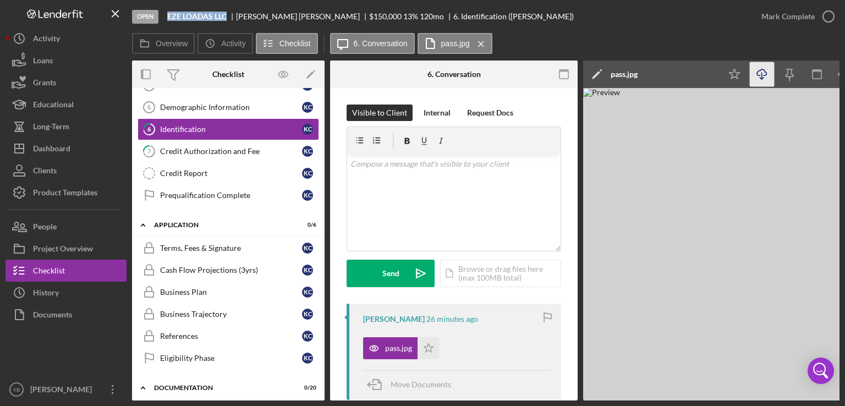
scroll to position [70, 0]
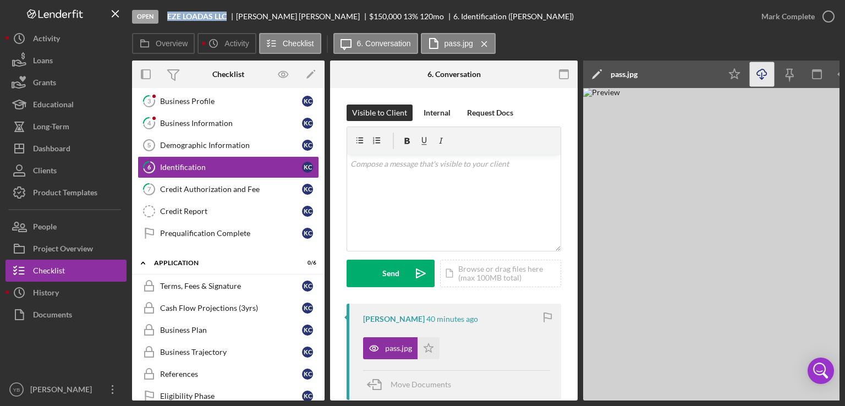
click at [762, 80] on icon "Icon/Download" at bounding box center [761, 74] width 25 height 25
